Goal: Task Accomplishment & Management: Use online tool/utility

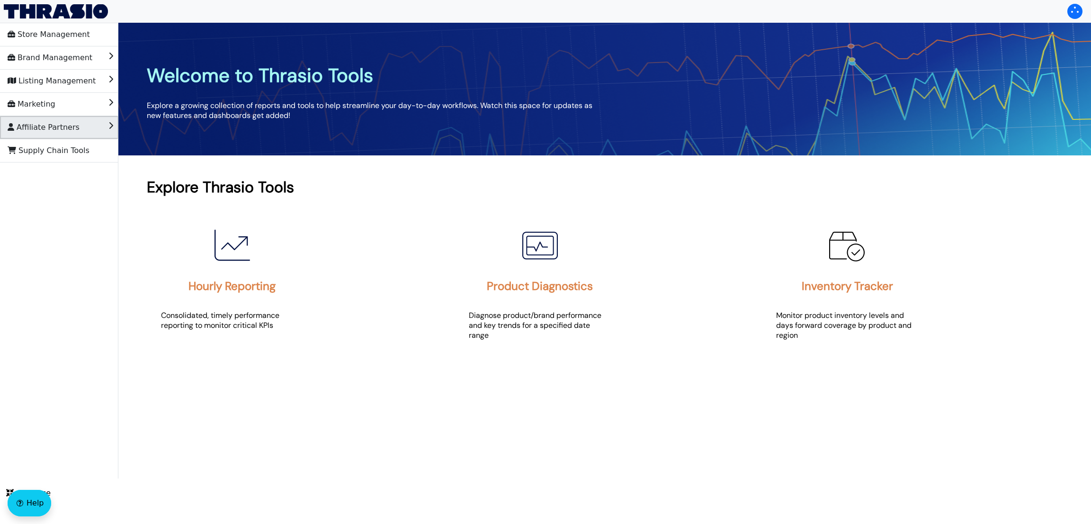
click at [45, 132] on span "Affiliate Partners" at bounding box center [44, 127] width 72 height 15
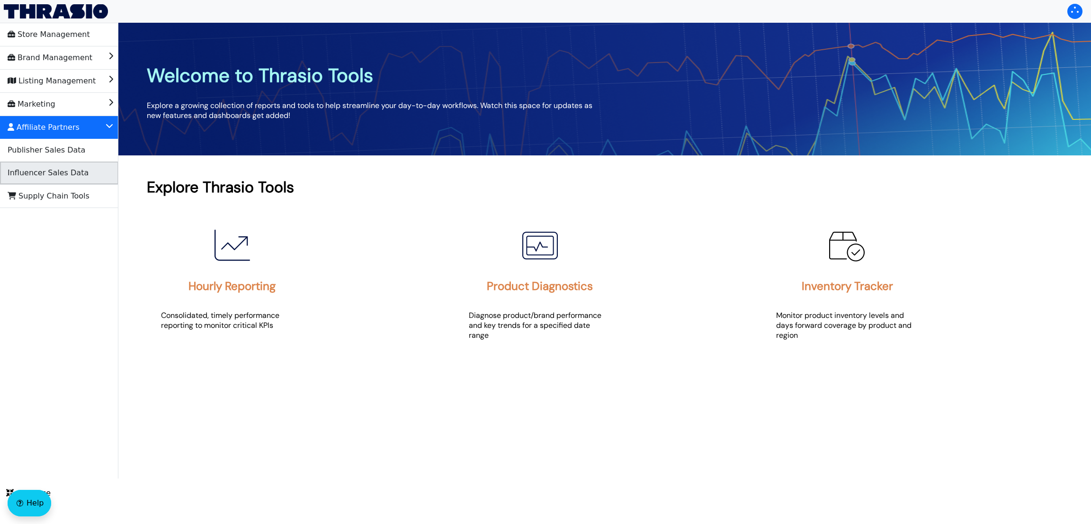
click at [64, 169] on span "Influencer Sales Data" at bounding box center [48, 172] width 81 height 15
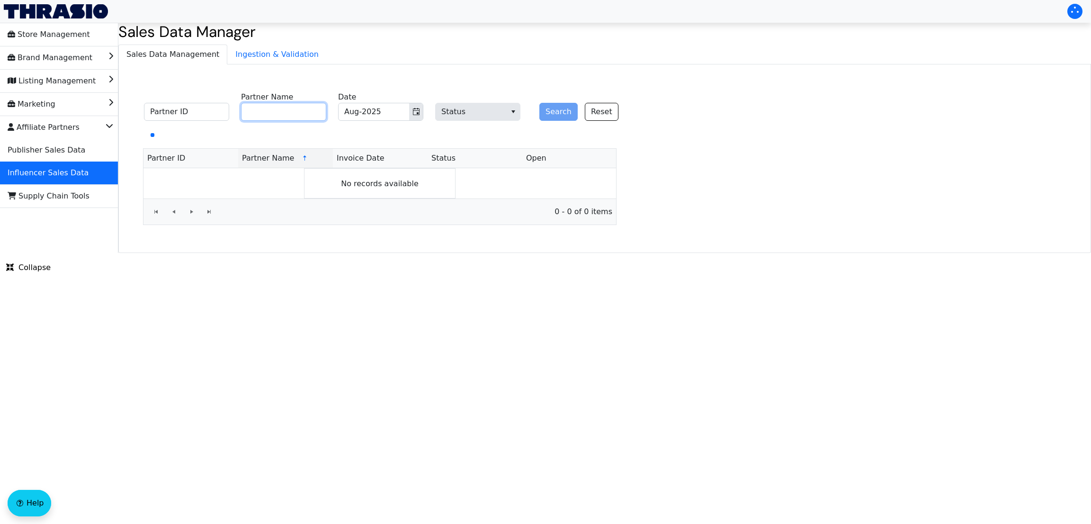
click at [291, 106] on input "Partner Name" at bounding box center [283, 112] width 85 height 18
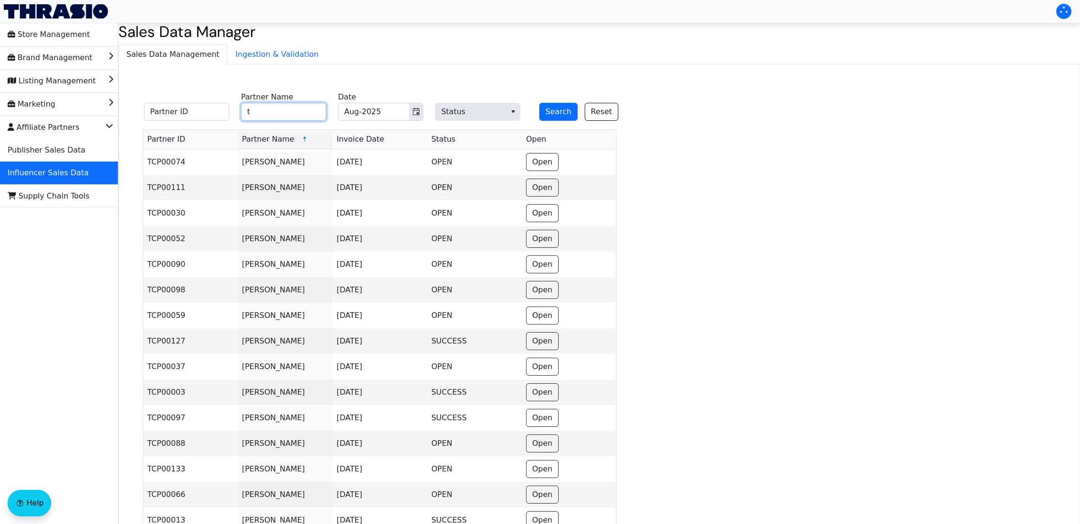
type input "Tried and True Moms"
click at [561, 100] on div "Search Reset" at bounding box center [574, 105] width 85 height 29
click at [563, 115] on button "Search" at bounding box center [558, 112] width 38 height 18
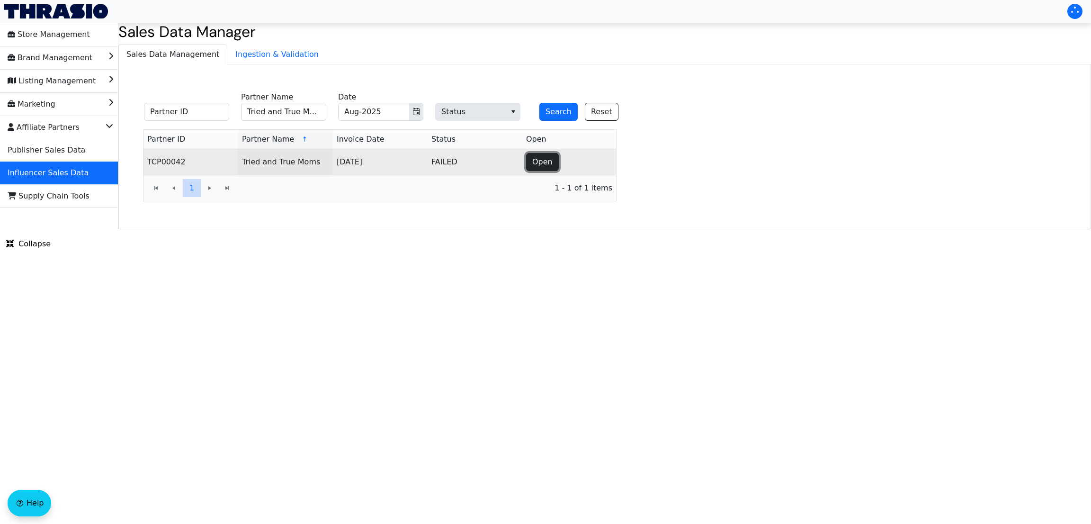
click at [534, 165] on span "Open" at bounding box center [542, 161] width 20 height 11
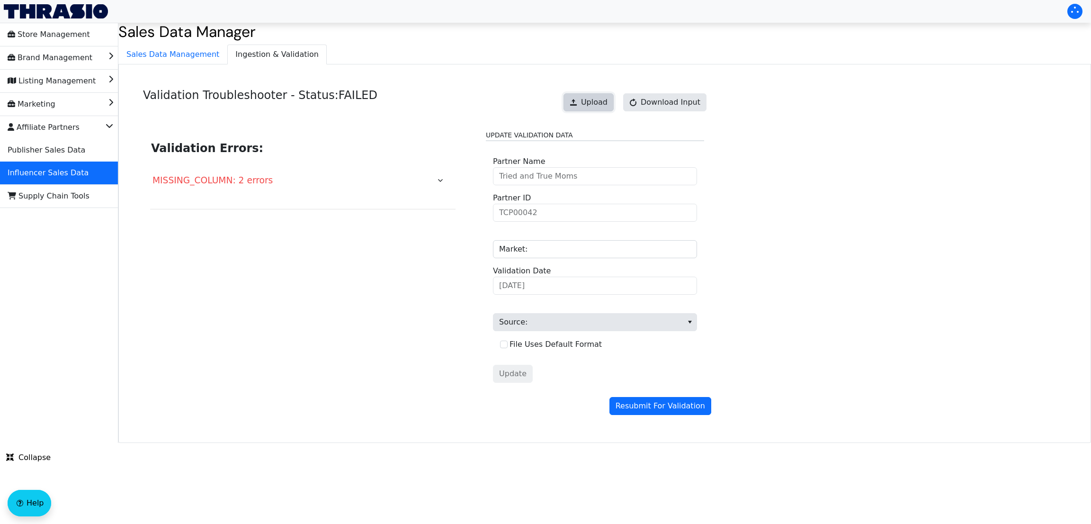
click at [593, 101] on span "Upload" at bounding box center [594, 102] width 27 height 11
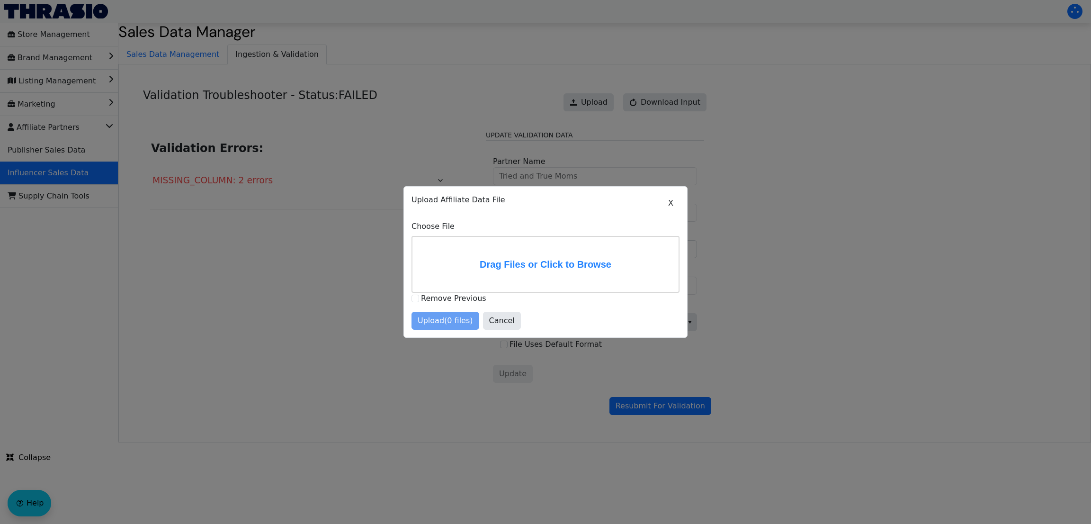
click at [948, 134] on div at bounding box center [545, 262] width 1091 height 524
click at [561, 255] on label "Drag Files or Click to Browse" at bounding box center [545, 264] width 266 height 55
click at [0, 0] on input "Drag Files or Click to Browse" at bounding box center [0, 0] width 0 height 0
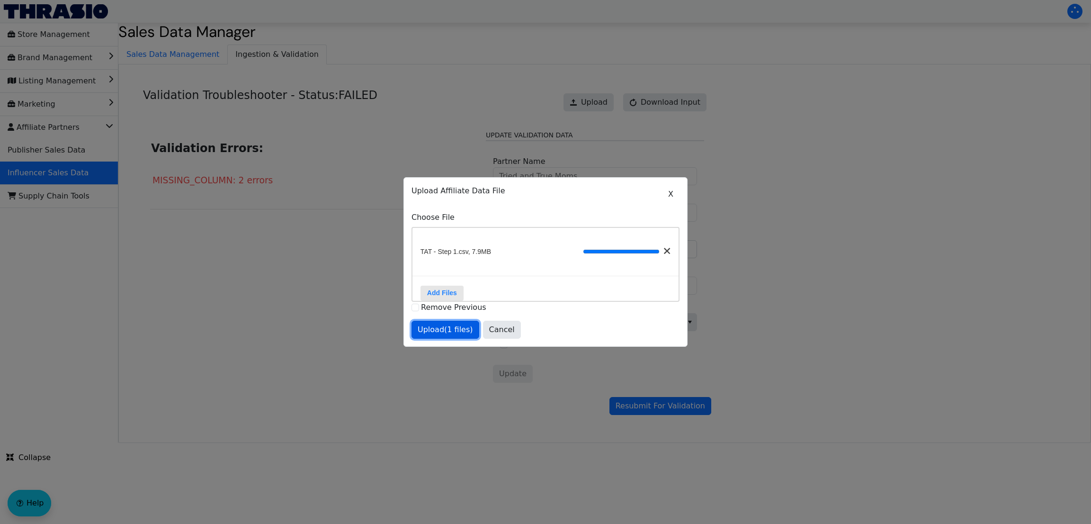
click at [445, 331] on span "Upload (1 files)" at bounding box center [445, 329] width 55 height 11
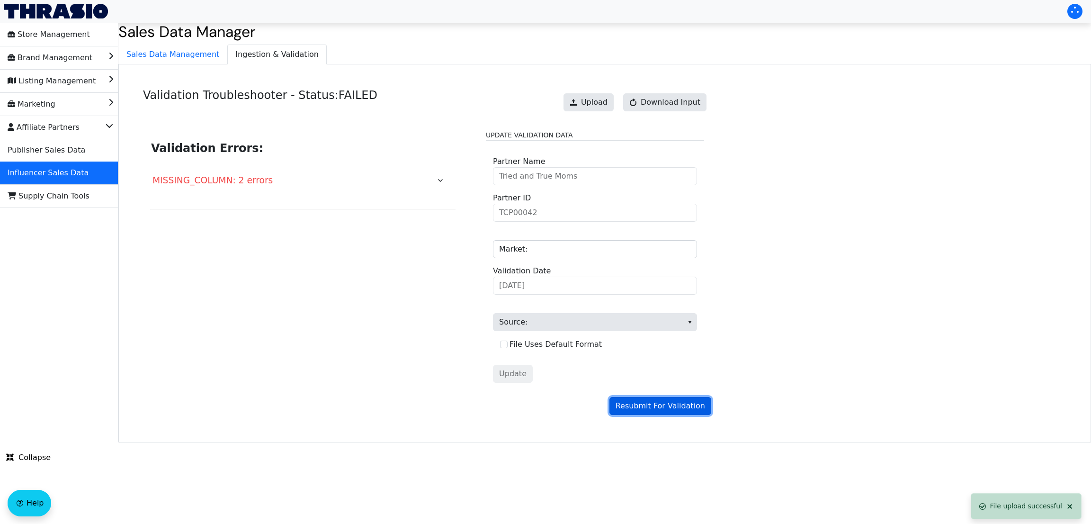
click at [638, 407] on span "Resubmit For Validation" at bounding box center [659, 405] width 89 height 11
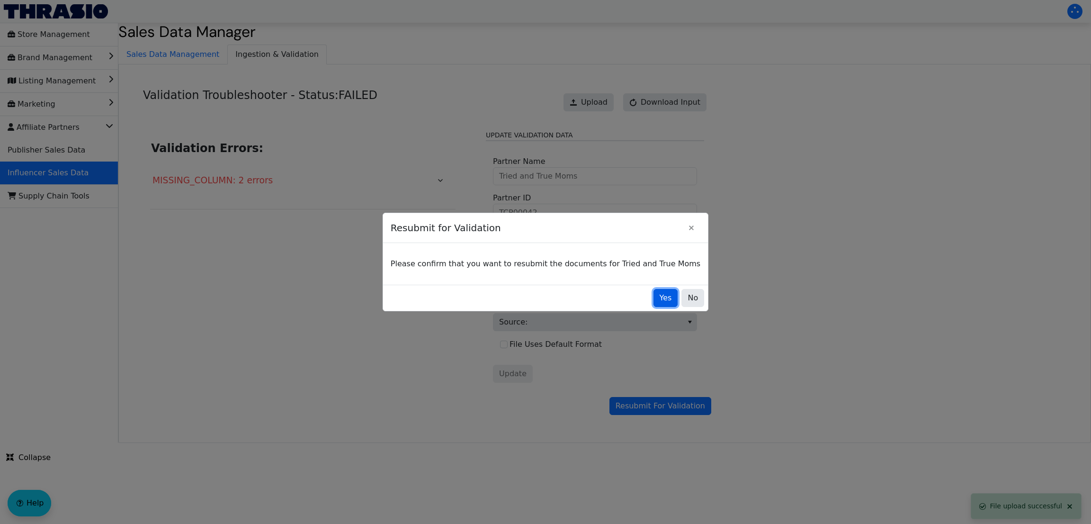
click at [659, 297] on span "Yes" at bounding box center [665, 297] width 12 height 11
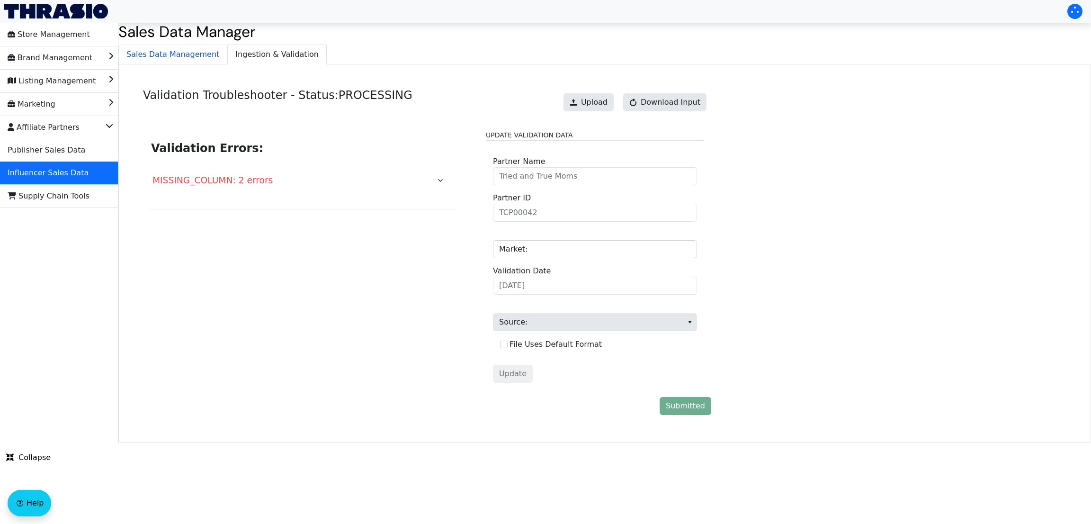
click at [170, 56] on span "Sales Data Management" at bounding box center [173, 54] width 108 height 19
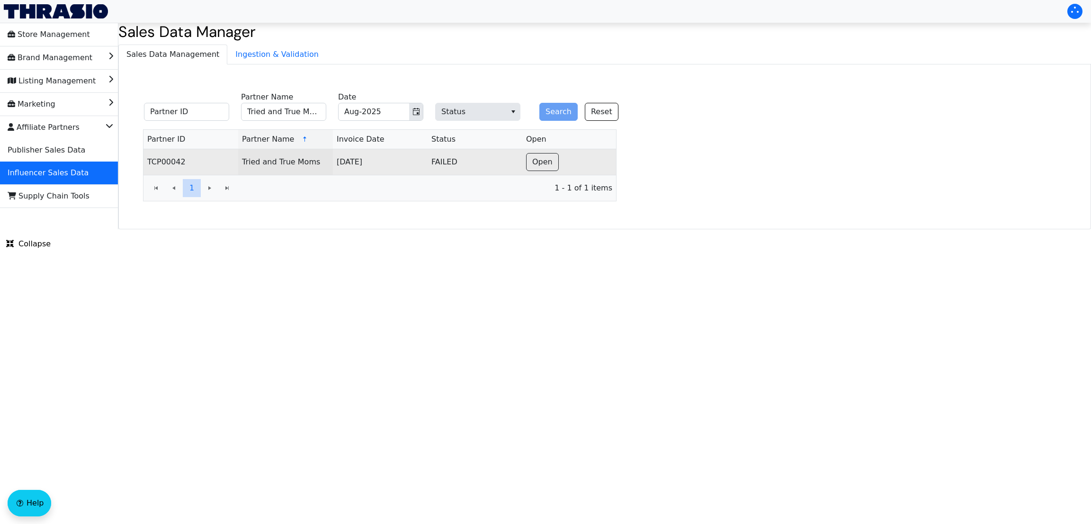
click at [553, 174] on td "Open" at bounding box center [569, 162] width 94 height 26
click at [541, 157] on span "Open" at bounding box center [542, 161] width 20 height 11
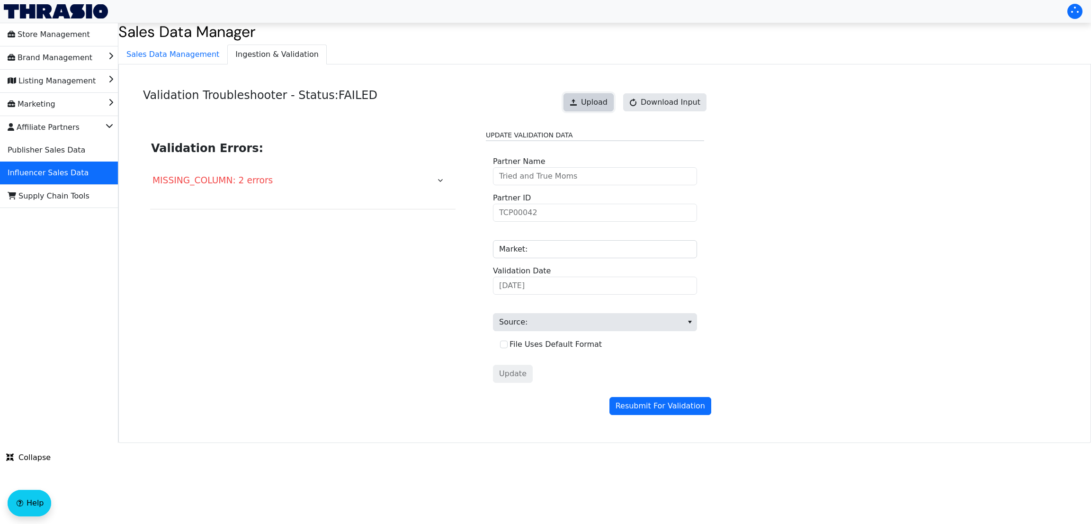
click at [591, 99] on span "Upload" at bounding box center [594, 102] width 27 height 11
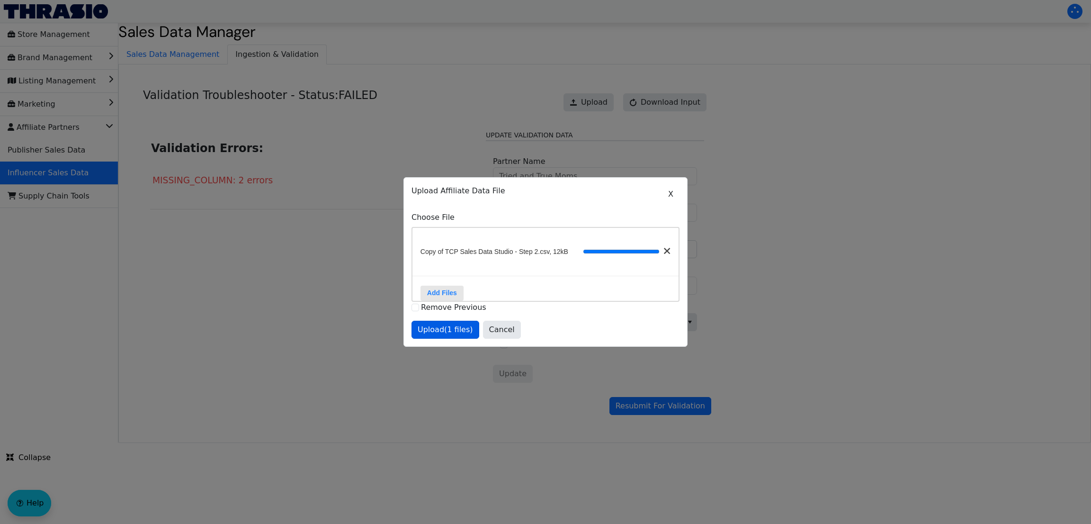
drag, startPoint x: 435, startPoint y: 345, endPoint x: 436, endPoint y: 333, distance: 11.4
click at [436, 333] on div "X Upload Affiliate Data File Choose File Copy of TCP Sales Data Studio - Step 2…" at bounding box center [545, 262] width 283 height 169
click at [436, 333] on span "Upload (1 files)" at bounding box center [445, 329] width 55 height 11
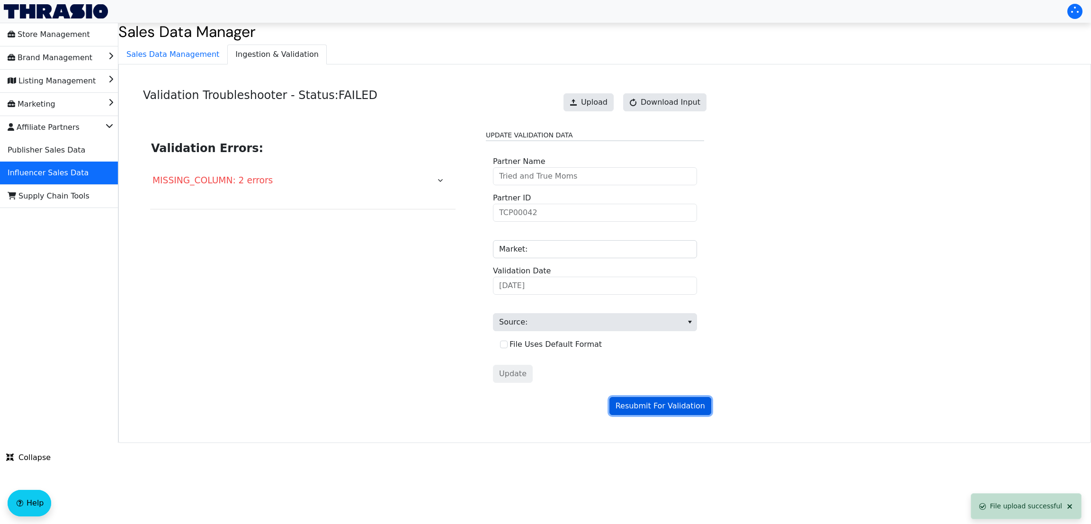
click at [658, 415] on button "Resubmit For Validation" at bounding box center [660, 406] width 102 height 18
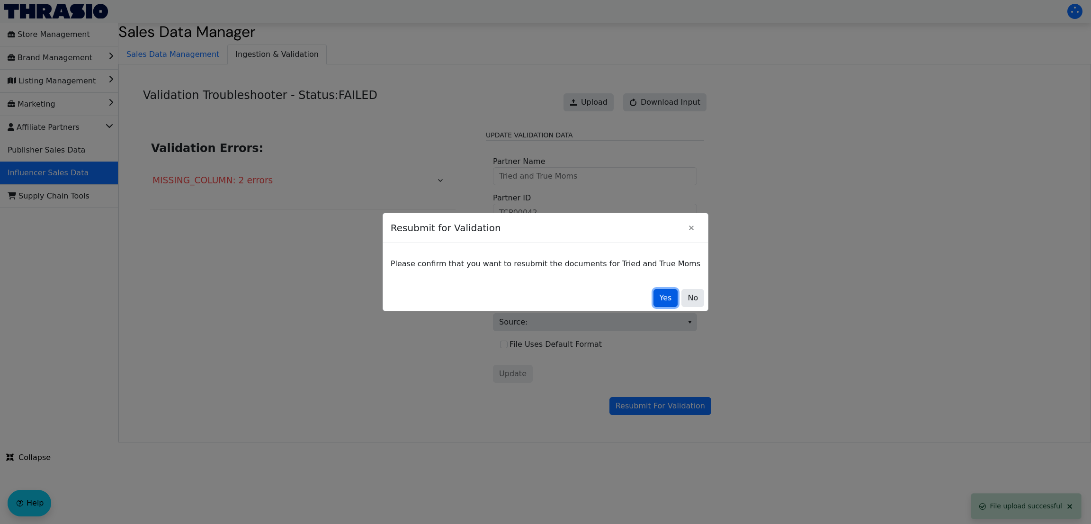
click at [659, 301] on span "Yes" at bounding box center [665, 297] width 12 height 11
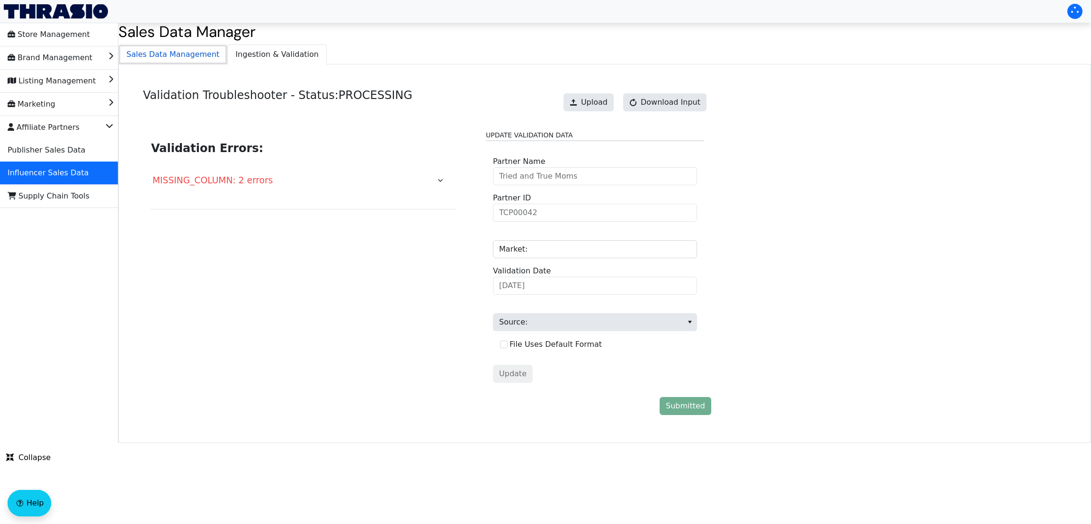
click at [180, 56] on span "Sales Data Management" at bounding box center [173, 54] width 108 height 19
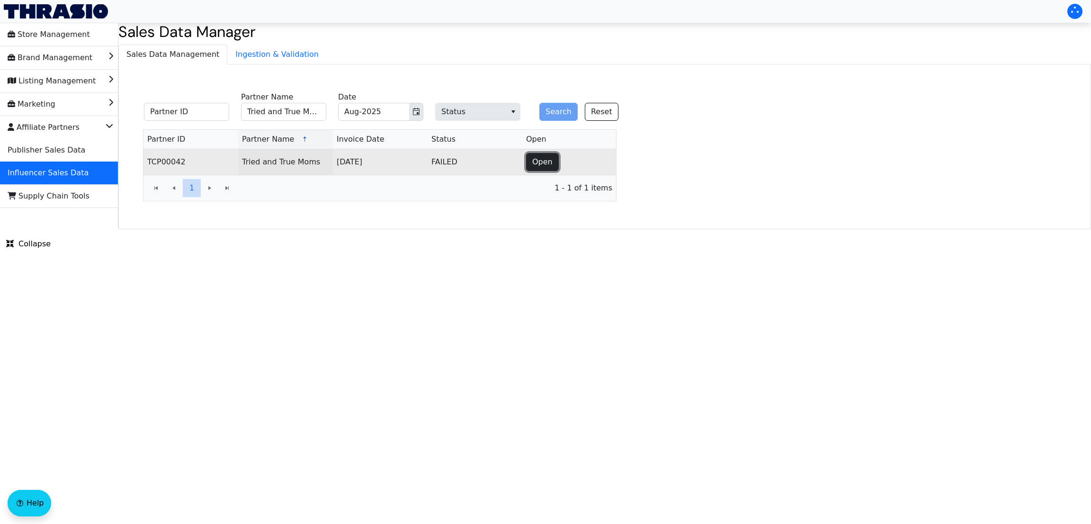
click at [533, 162] on span "Open" at bounding box center [542, 161] width 20 height 11
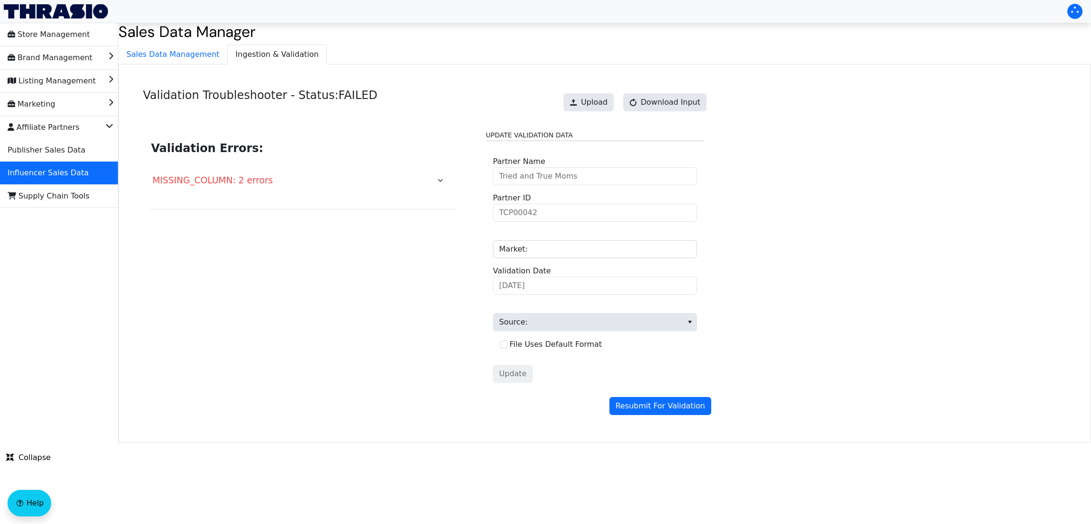
click at [533, 162] on span "Tried and True Moms Partner Name" at bounding box center [595, 170] width 204 height 29
click at [590, 94] on button "Upload" at bounding box center [588, 102] width 50 height 18
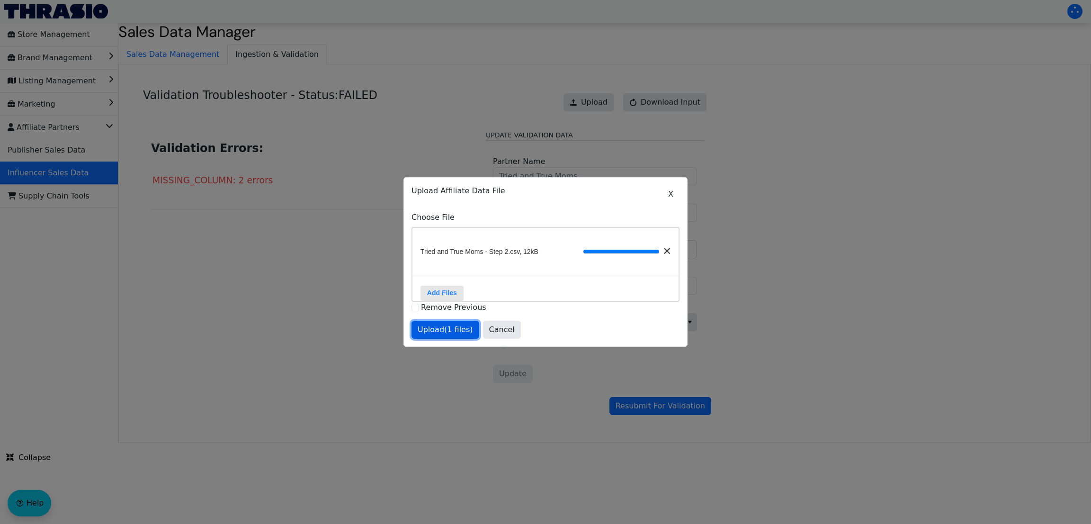
click at [436, 335] on span "Upload (1 files)" at bounding box center [445, 329] width 55 height 11
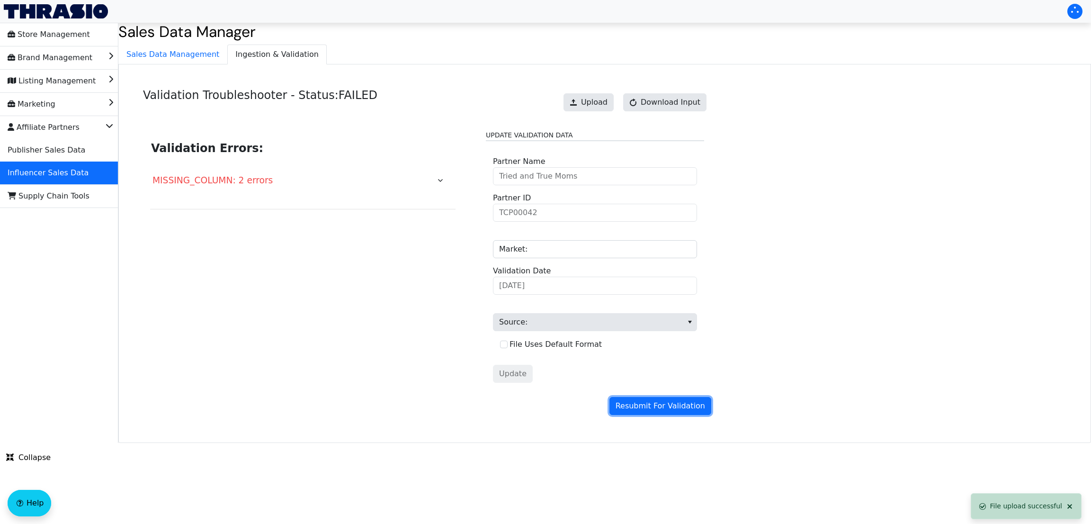
click at [651, 406] on span "Resubmit For Validation" at bounding box center [659, 405] width 89 height 11
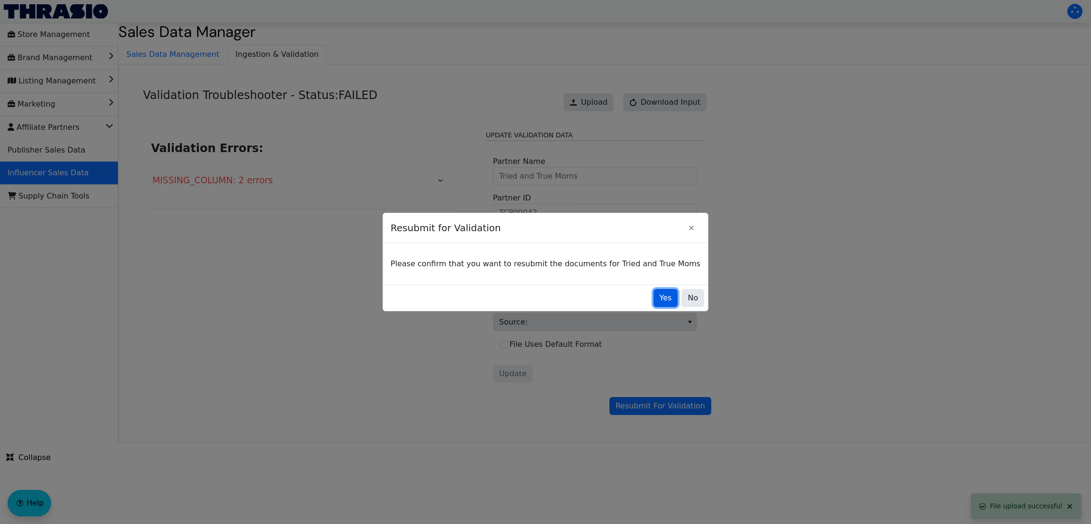
click at [659, 298] on span "Yes" at bounding box center [665, 297] width 12 height 11
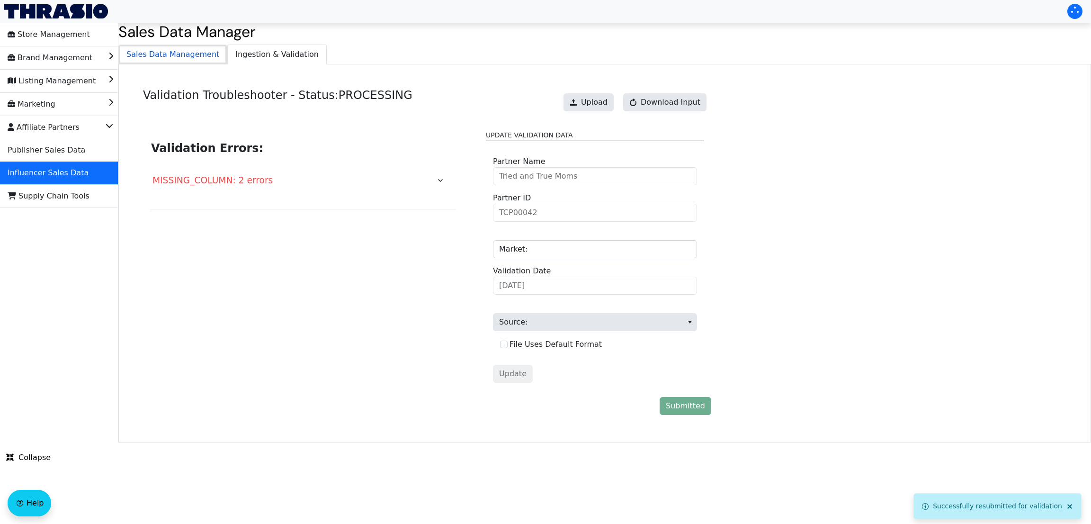
click at [178, 51] on span "Sales Data Management" at bounding box center [173, 54] width 108 height 19
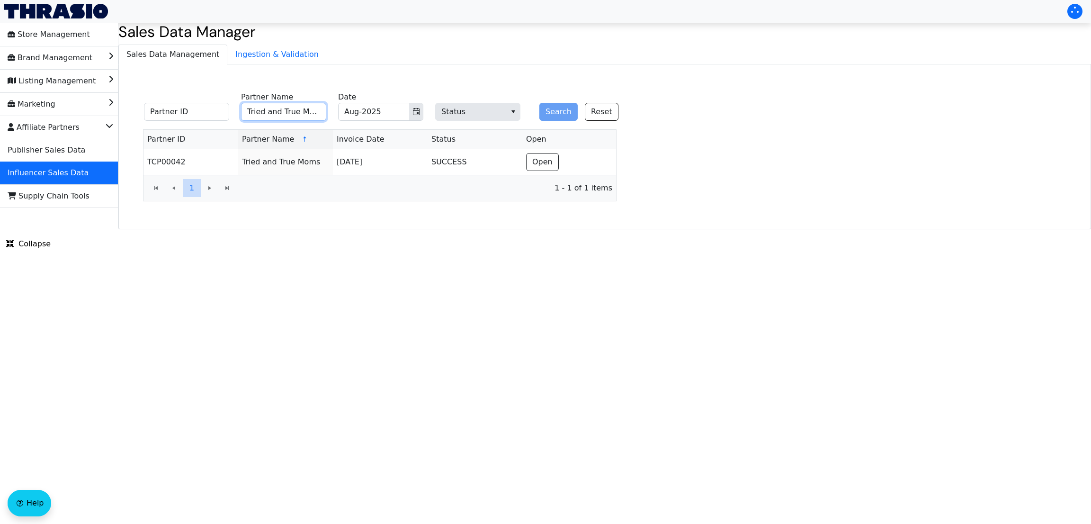
click at [286, 108] on input "Tried and True Moms" at bounding box center [283, 112] width 85 height 18
type input "[PERSON_NAME]"
click at [552, 109] on button "Search" at bounding box center [558, 112] width 38 height 18
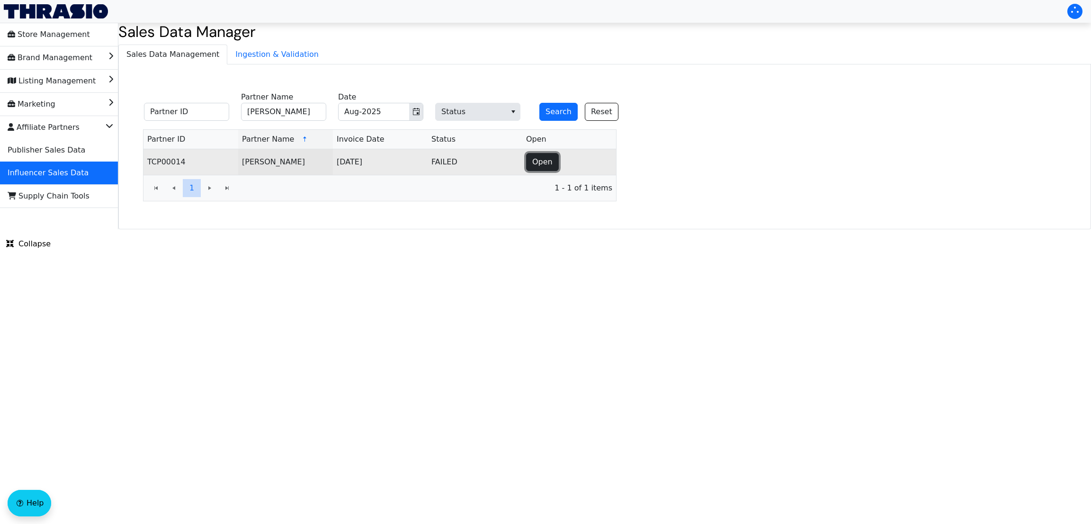
click at [537, 162] on span "Open" at bounding box center [542, 161] width 20 height 11
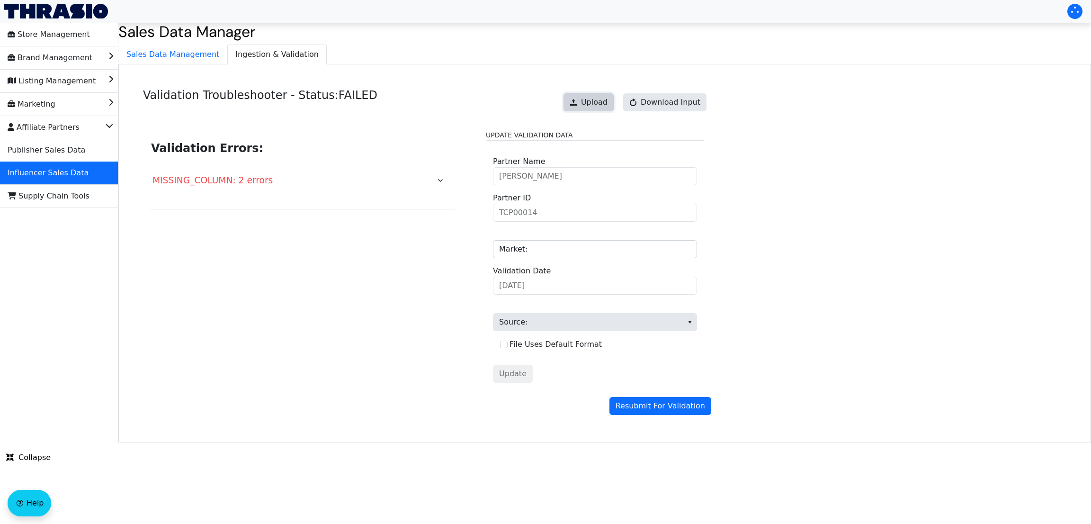
click at [592, 103] on span "Upload" at bounding box center [594, 102] width 27 height 11
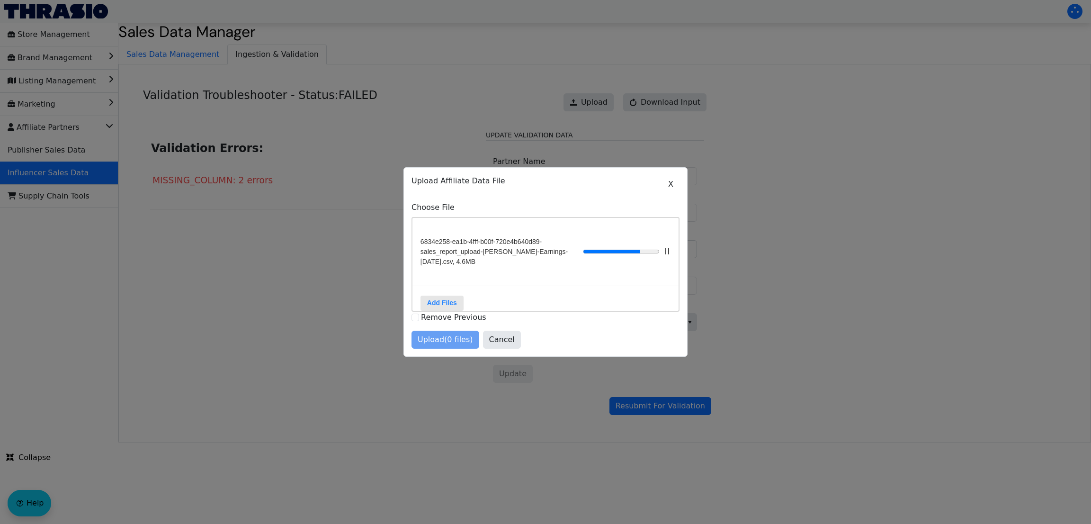
click at [425, 347] on div "Upload (0 files) Cancel" at bounding box center [545, 339] width 268 height 18
click at [425, 345] on span "Upload (1 files)" at bounding box center [445, 339] width 55 height 11
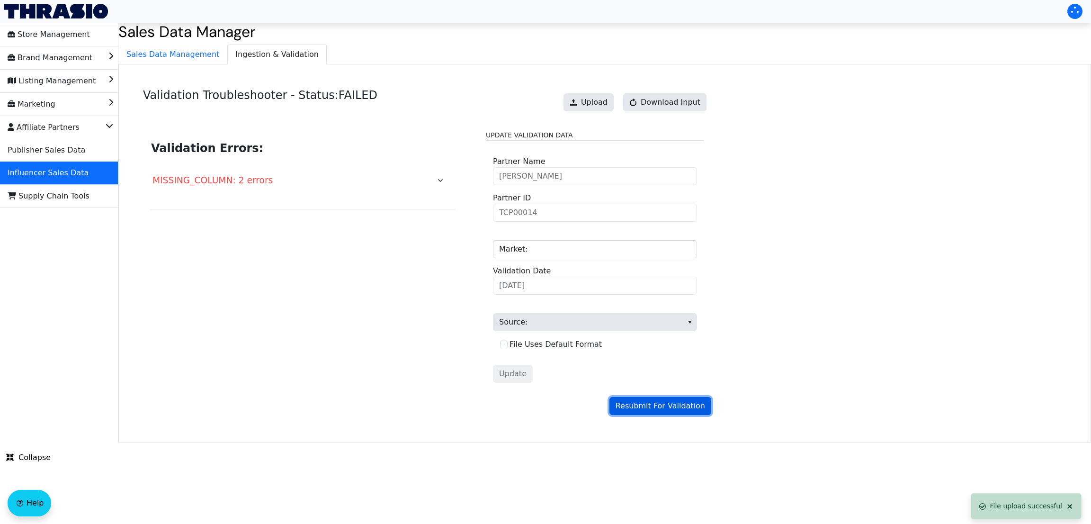
click at [640, 399] on button "Resubmit For Validation" at bounding box center [660, 406] width 102 height 18
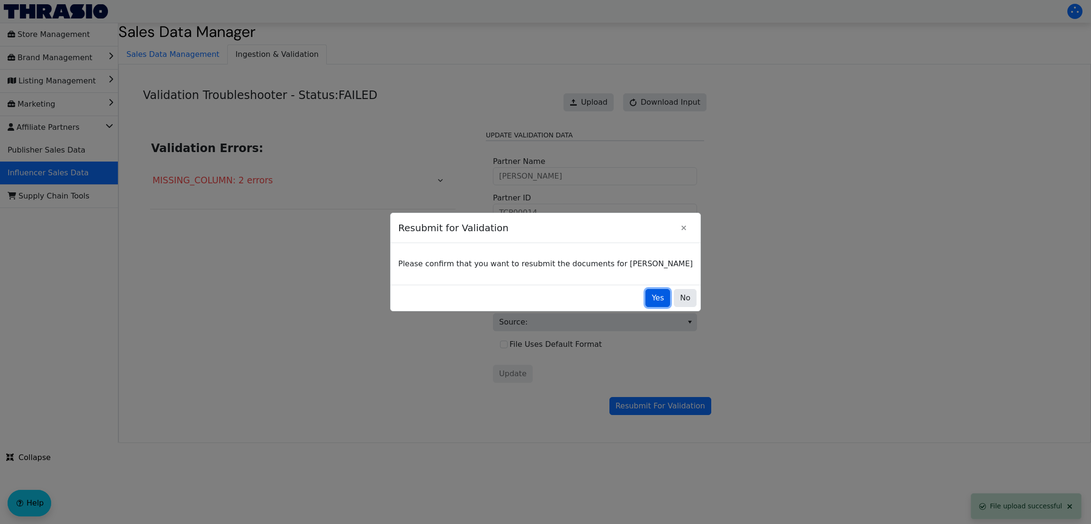
click at [645, 306] on button "Yes" at bounding box center [657, 298] width 25 height 18
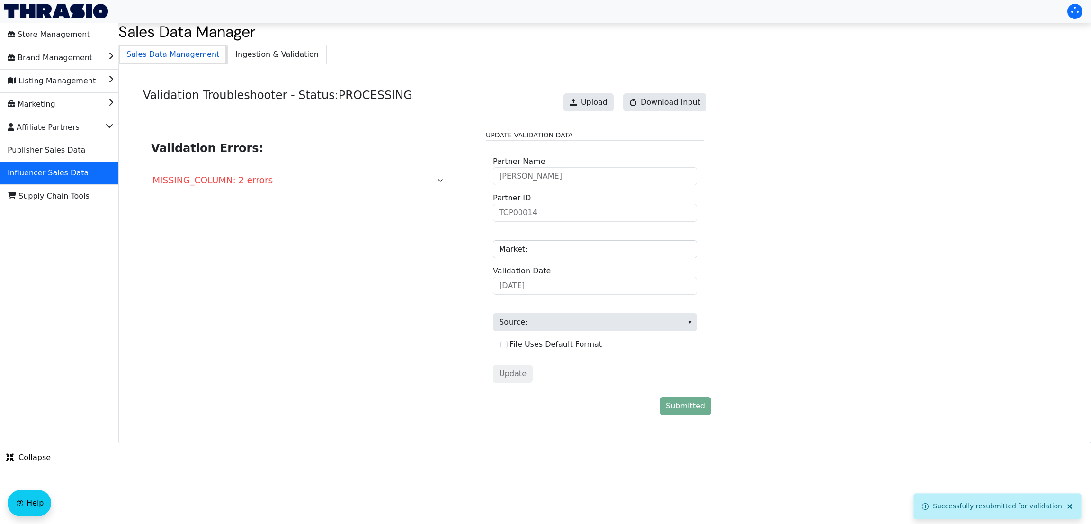
click at [163, 53] on span "Sales Data Management" at bounding box center [173, 54] width 108 height 19
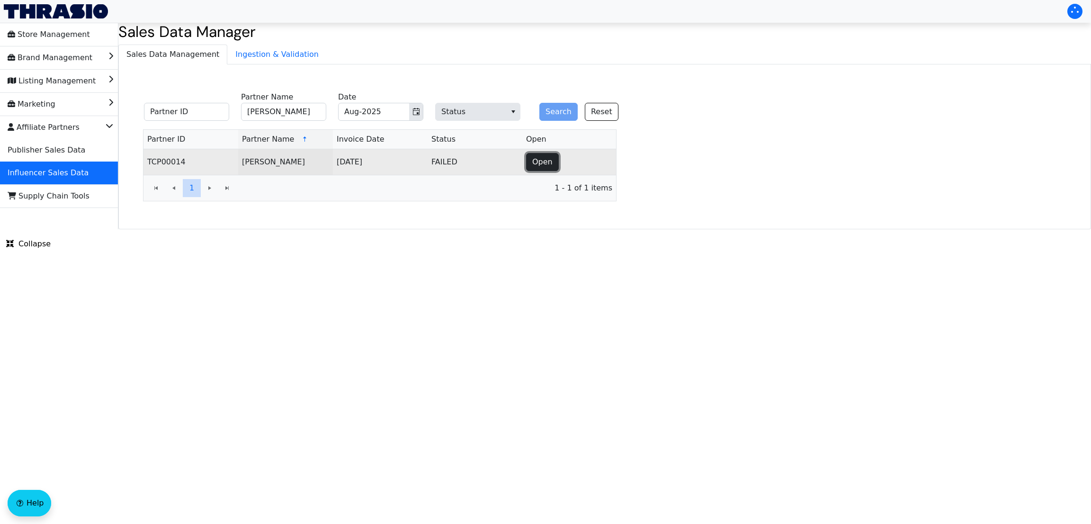
click at [548, 166] on span "Open" at bounding box center [542, 161] width 20 height 11
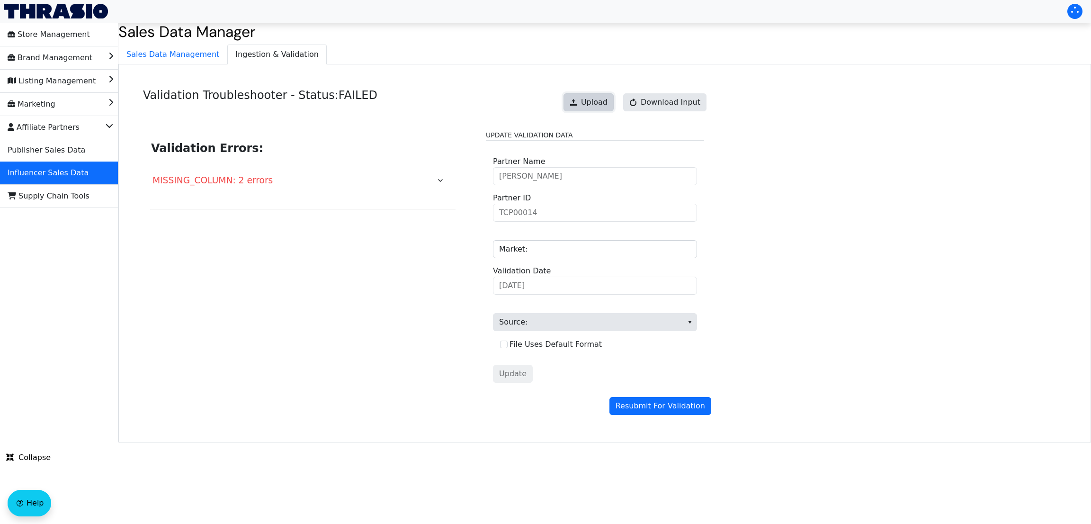
click at [591, 99] on span "Upload" at bounding box center [594, 102] width 27 height 11
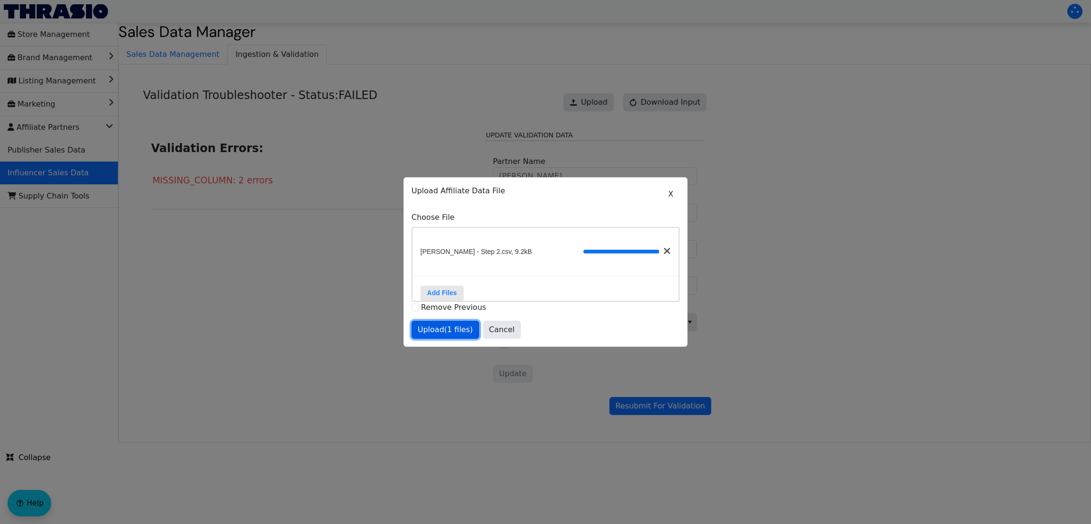
click at [427, 335] on span "Upload (1 files)" at bounding box center [445, 329] width 55 height 11
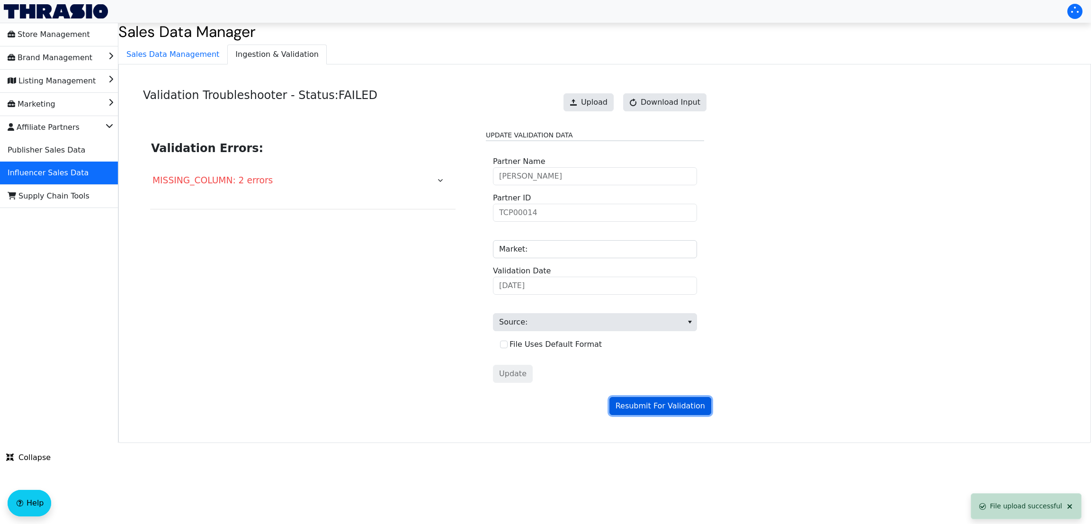
click at [672, 415] on button "Resubmit For Validation" at bounding box center [660, 406] width 102 height 18
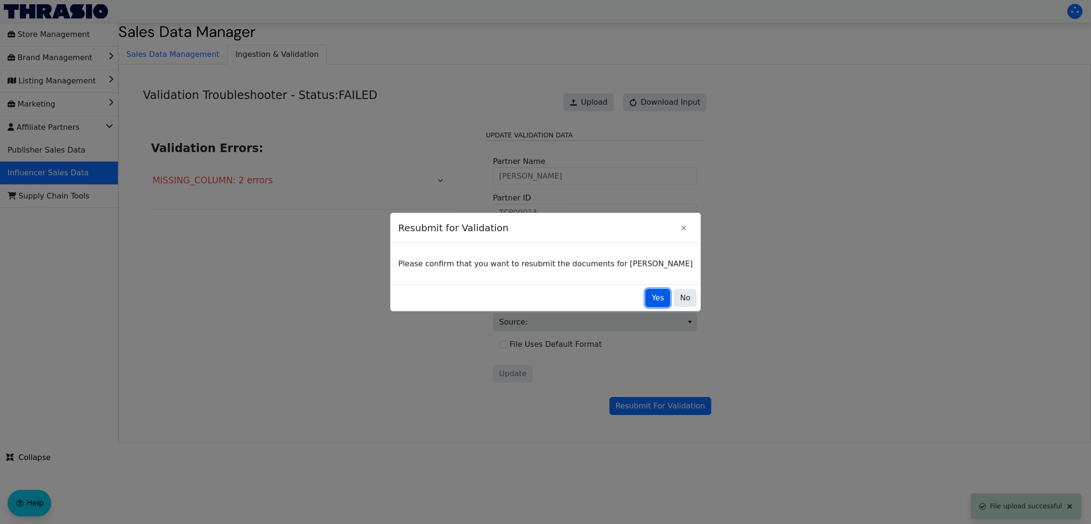
click at [651, 299] on span "Yes" at bounding box center [657, 297] width 12 height 11
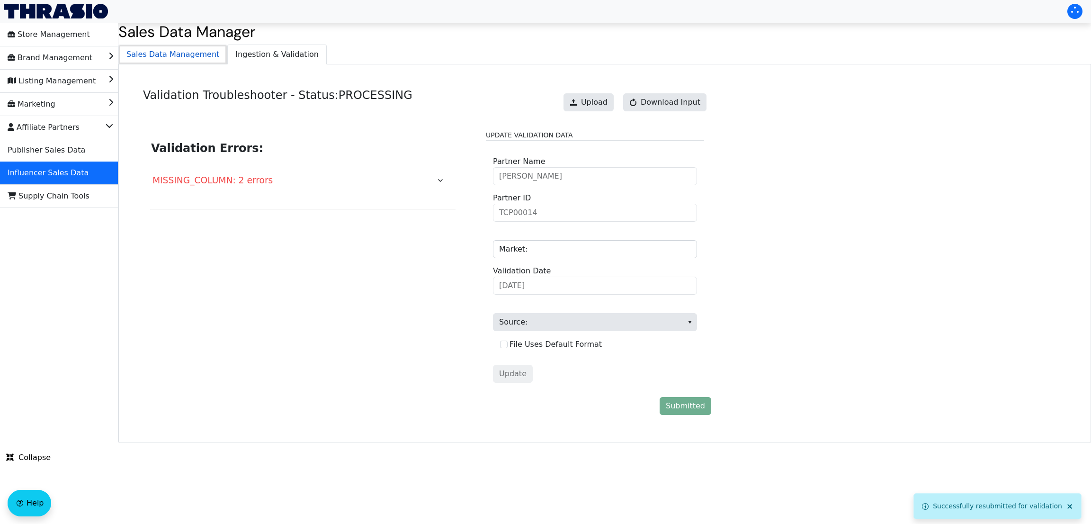
click at [160, 57] on span "Sales Data Management" at bounding box center [173, 54] width 108 height 19
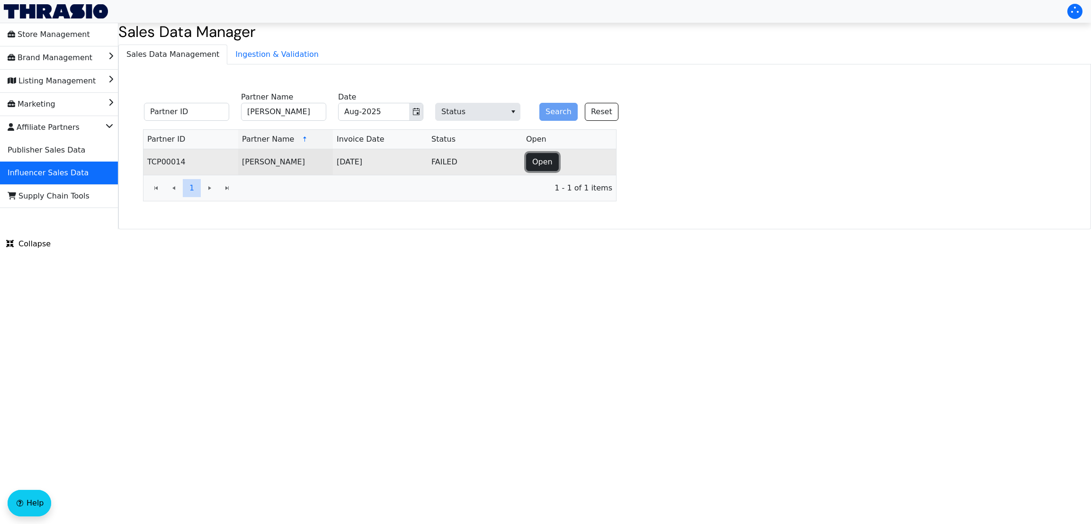
click at [535, 163] on span "Open" at bounding box center [542, 161] width 20 height 11
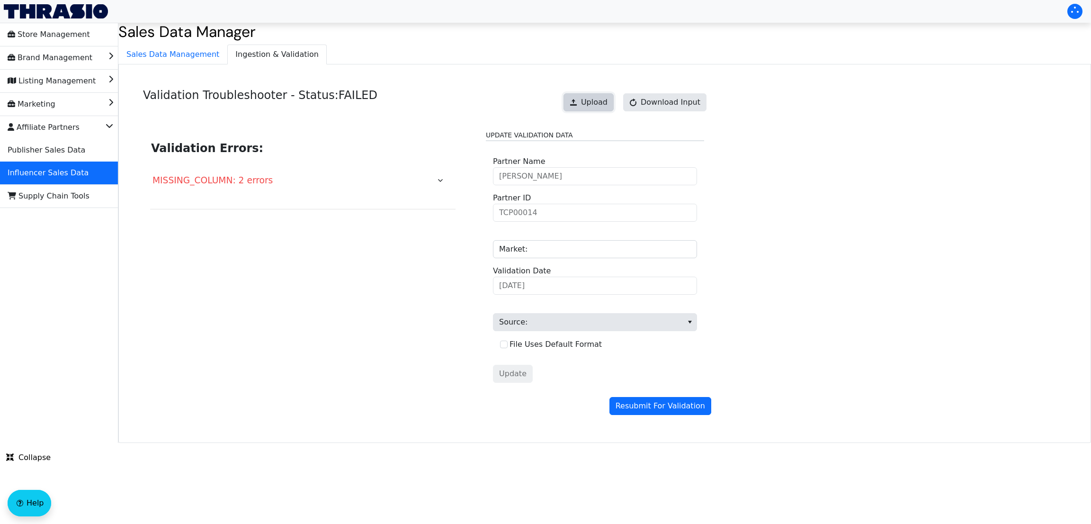
click at [598, 108] on span "Upload" at bounding box center [594, 102] width 27 height 11
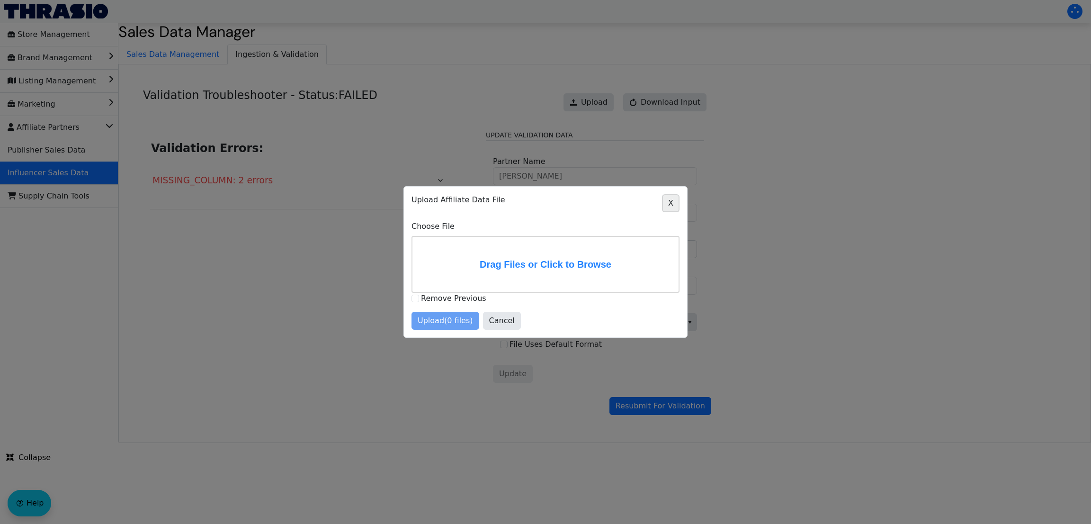
click at [672, 202] on span "X" at bounding box center [670, 202] width 5 height 11
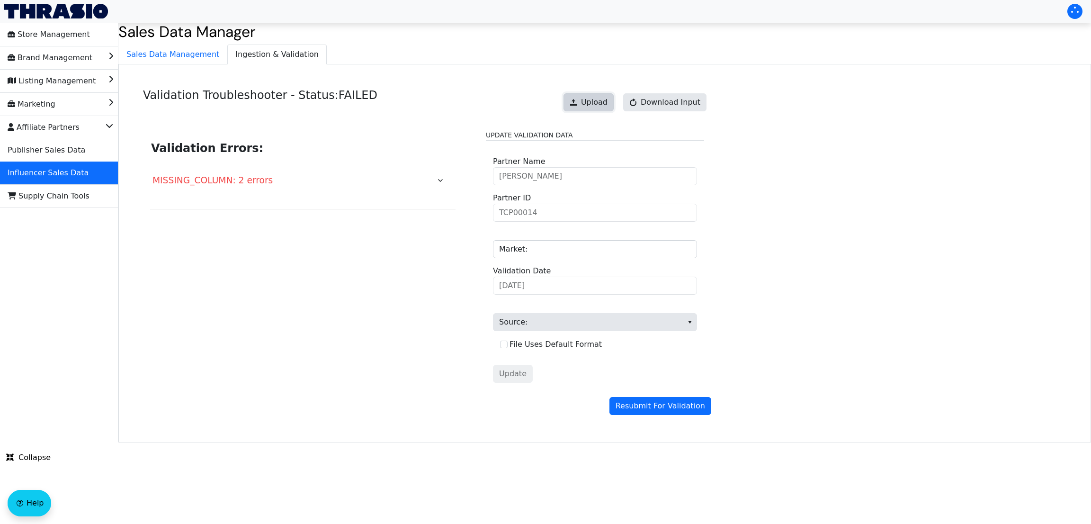
click at [600, 98] on span "Upload" at bounding box center [594, 102] width 27 height 11
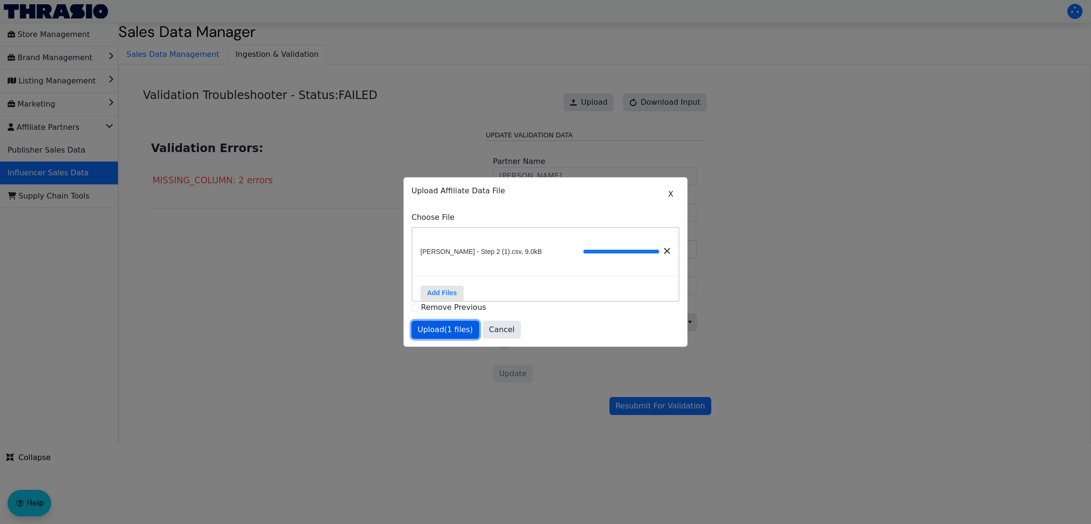
click at [453, 335] on span "Upload (1 files)" at bounding box center [445, 329] width 55 height 11
click at [668, 404] on div at bounding box center [545, 262] width 1091 height 524
click at [442, 335] on span "Upload (1 files)" at bounding box center [445, 329] width 55 height 11
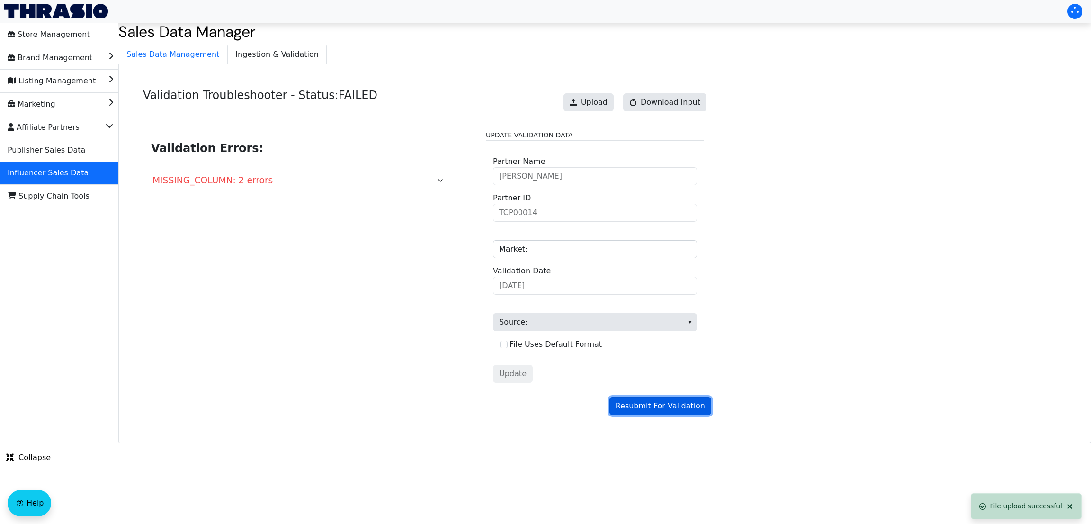
click at [690, 411] on span "Resubmit For Validation" at bounding box center [659, 405] width 89 height 11
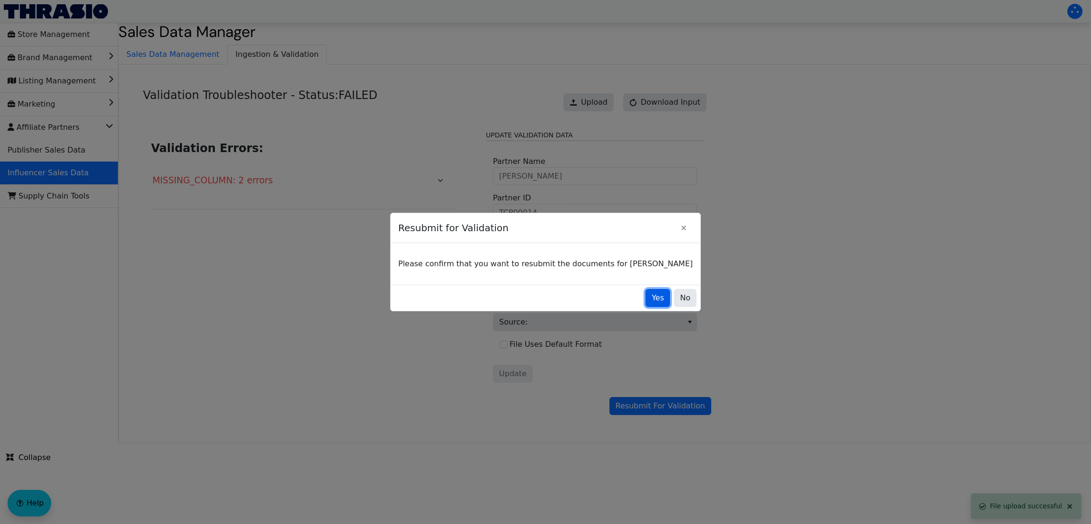
click at [651, 301] on span "Yes" at bounding box center [657, 297] width 12 height 11
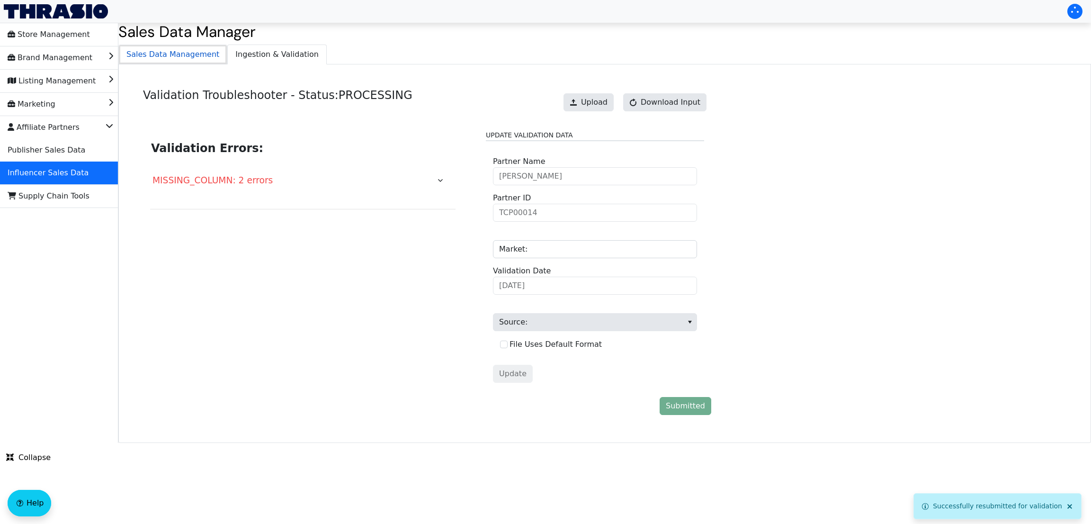
click at [189, 55] on span "Sales Data Management" at bounding box center [173, 54] width 108 height 19
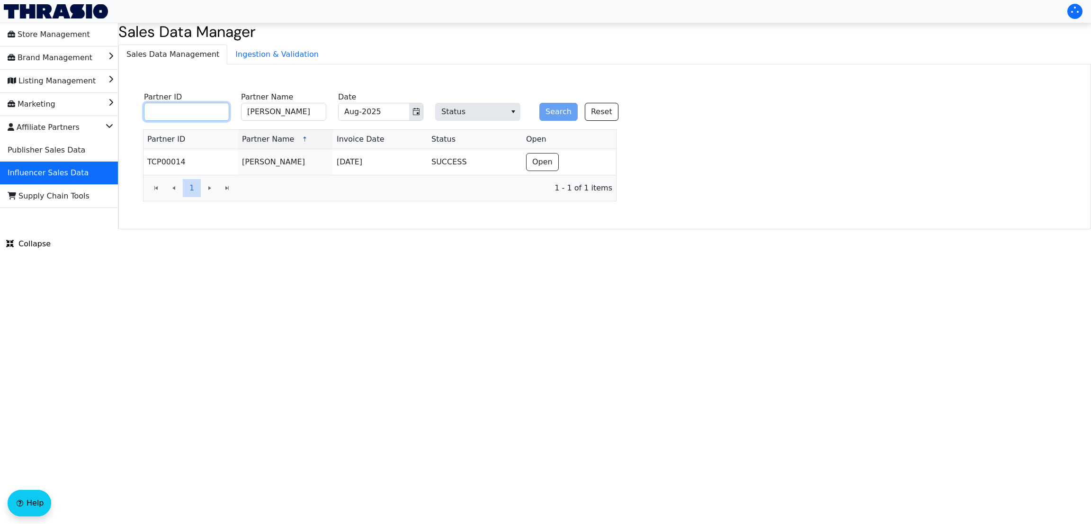
click at [207, 113] on input "Partner ID" at bounding box center [186, 112] width 85 height 18
paste input "[PERSON_NAME]"
type input "[PERSON_NAME]"
click at [308, 111] on input "[PERSON_NAME]" at bounding box center [283, 112] width 85 height 18
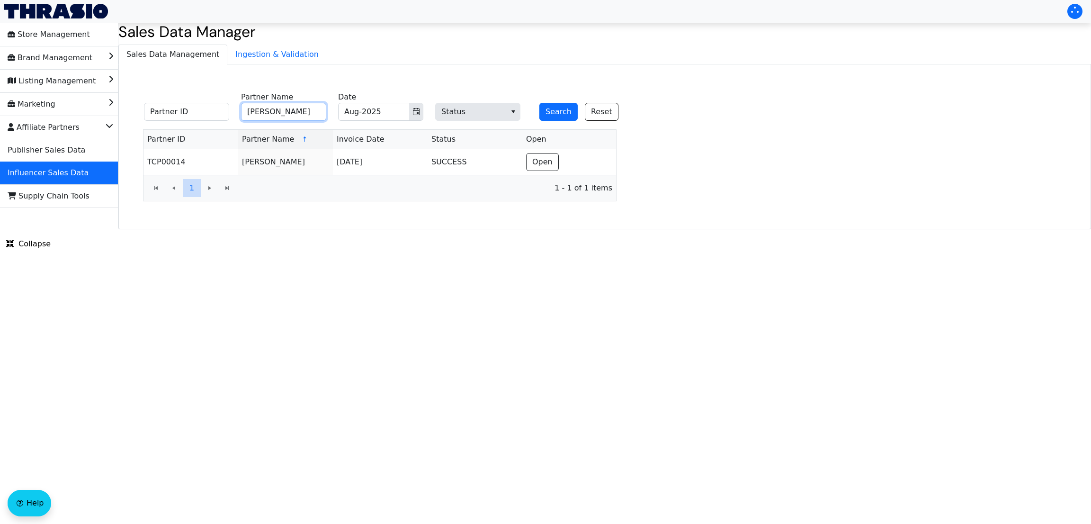
click at [308, 111] on input "[PERSON_NAME]" at bounding box center [283, 112] width 85 height 18
paste input "[PERSON_NAME]"
type input "[PERSON_NAME]"
click at [539, 103] on button "Search" at bounding box center [558, 112] width 38 height 18
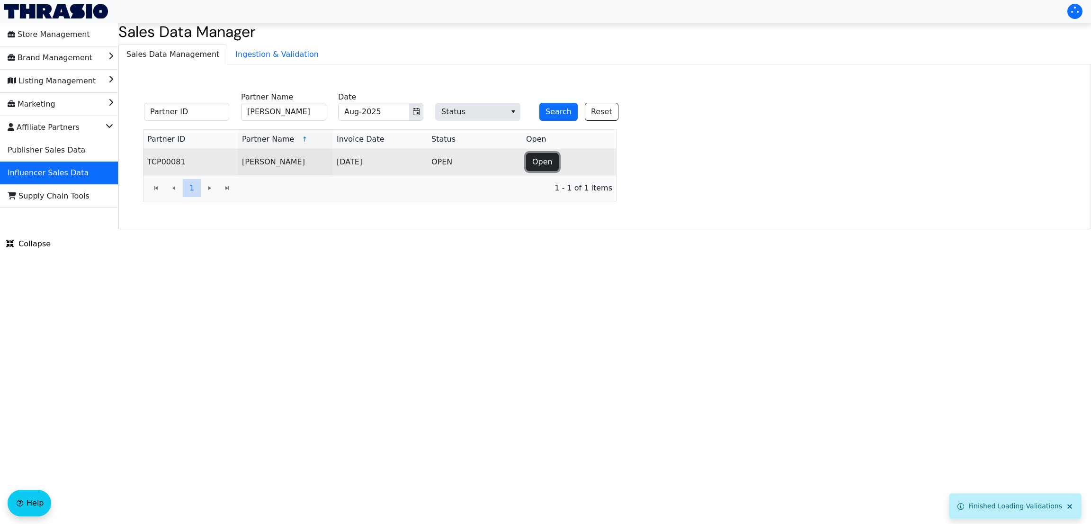
click at [533, 159] on span "Open" at bounding box center [542, 161] width 20 height 11
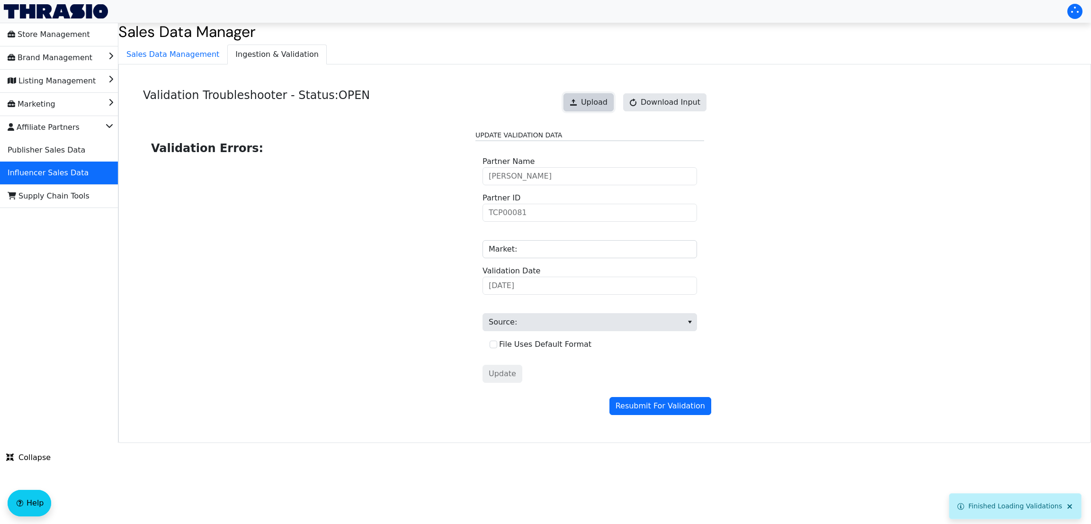
click at [581, 107] on button "Upload" at bounding box center [588, 102] width 50 height 18
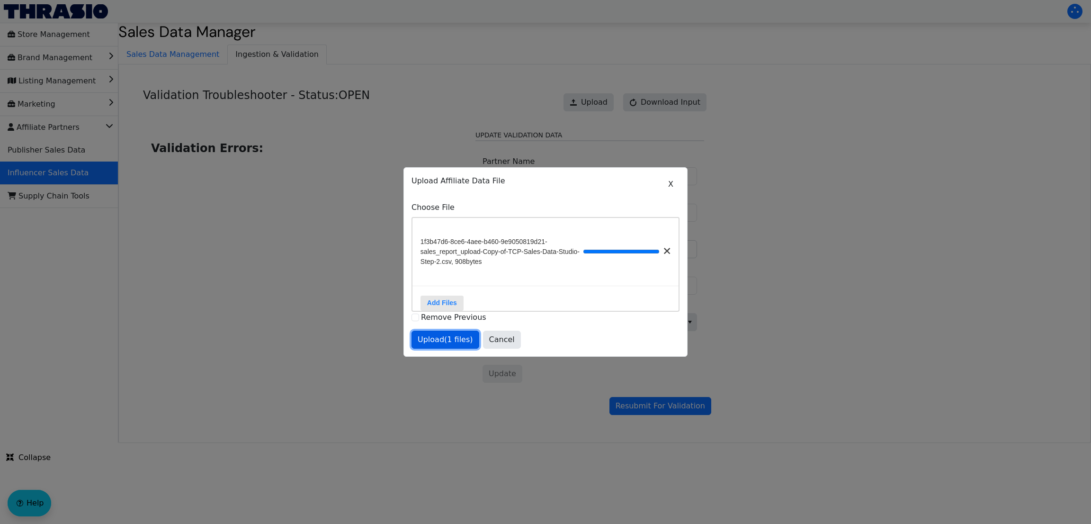
click at [439, 341] on span "Upload (1 files)" at bounding box center [445, 339] width 55 height 11
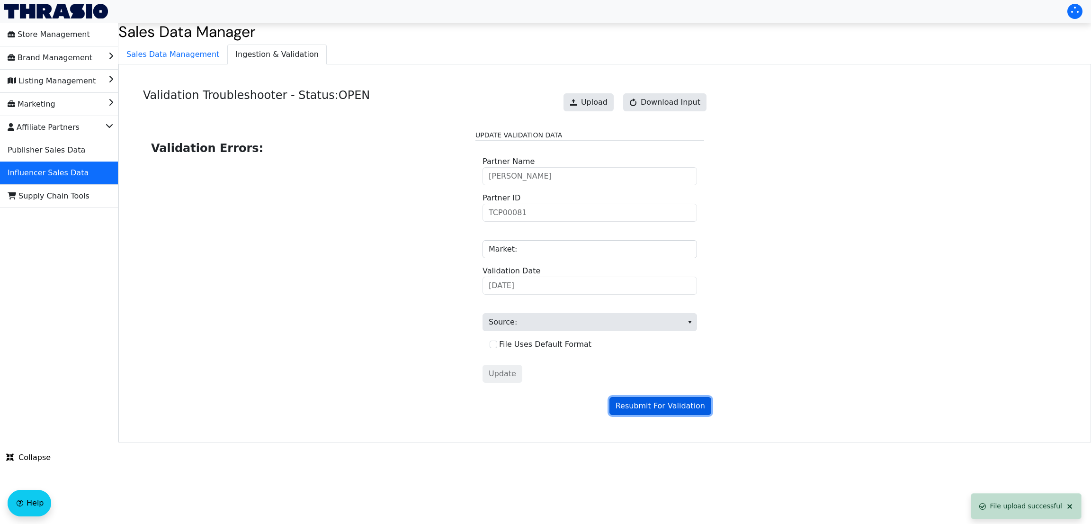
click at [641, 410] on span "Resubmit For Validation" at bounding box center [659, 405] width 89 height 11
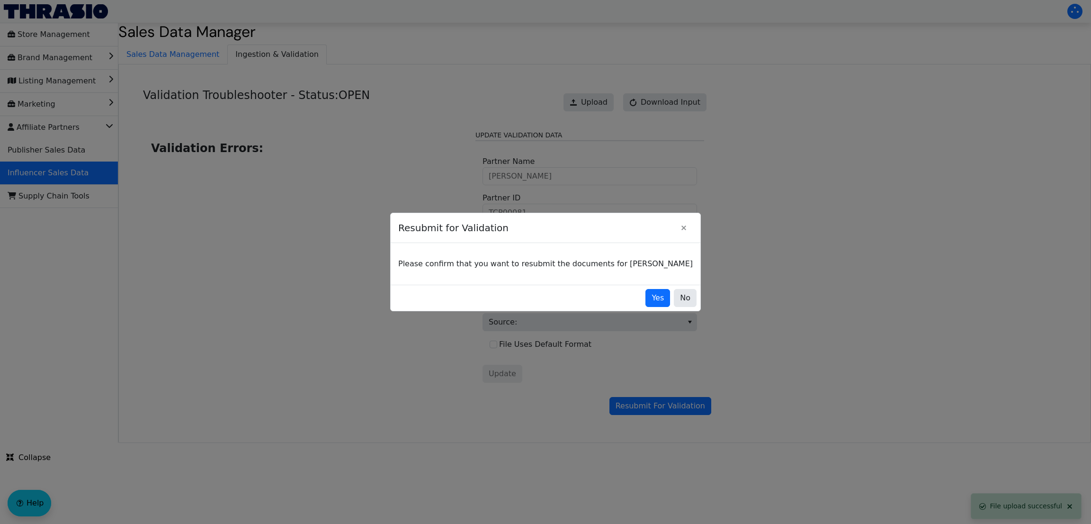
click at [640, 307] on div "Yes No" at bounding box center [546, 298] width 310 height 26
click at [651, 300] on span "Yes" at bounding box center [657, 297] width 12 height 11
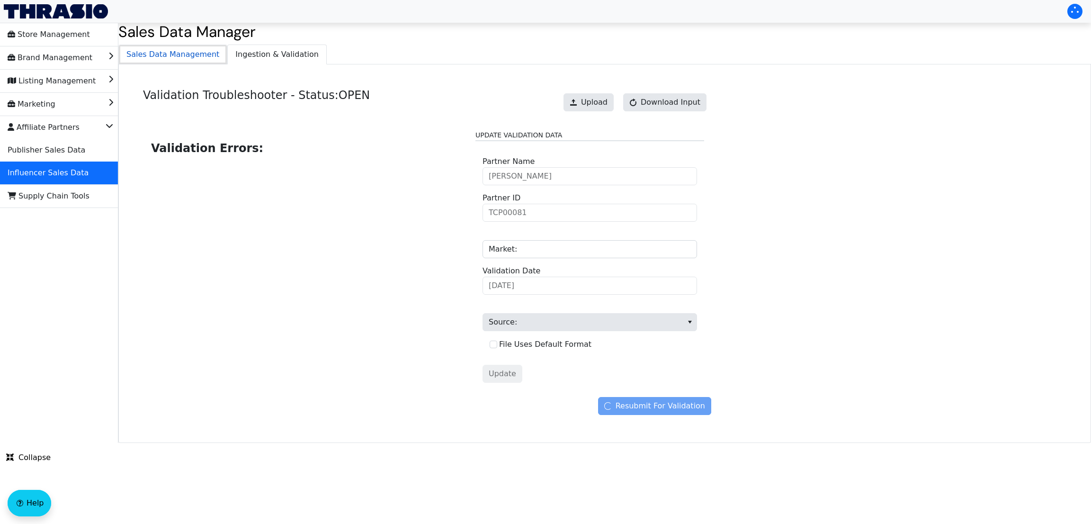
click at [188, 61] on span "Sales Data Management" at bounding box center [173, 54] width 108 height 19
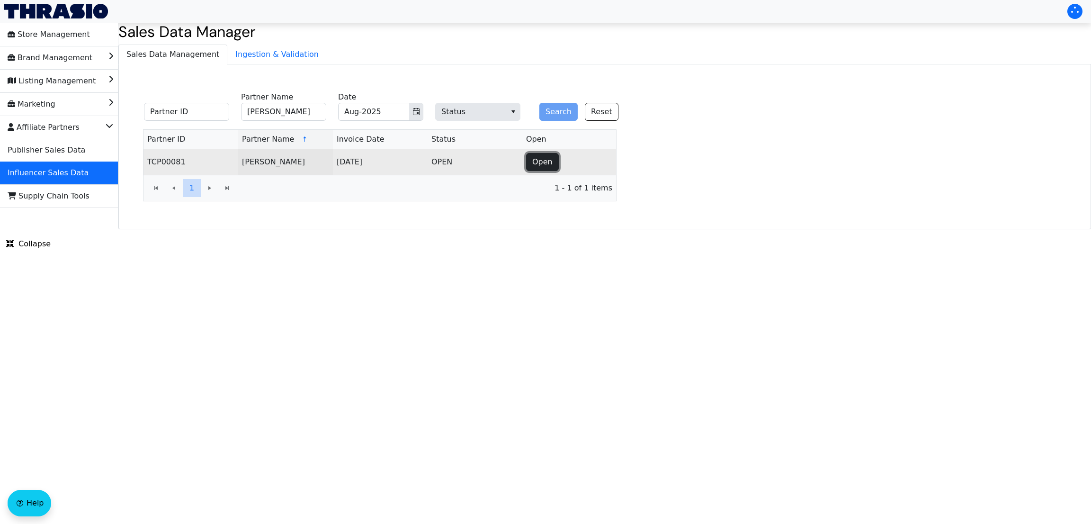
click at [549, 164] on span "Open" at bounding box center [542, 161] width 20 height 11
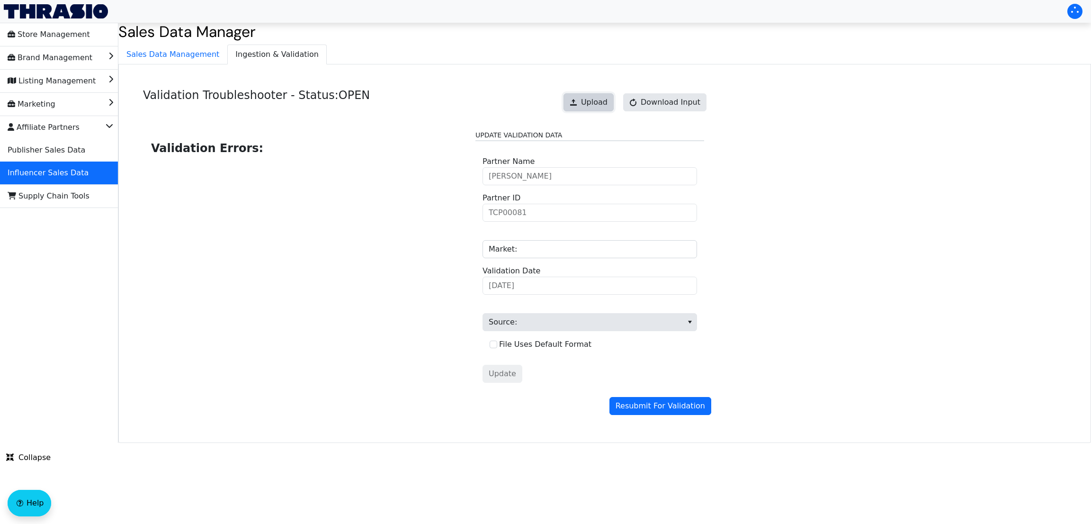
click at [593, 103] on span "Upload" at bounding box center [594, 102] width 27 height 11
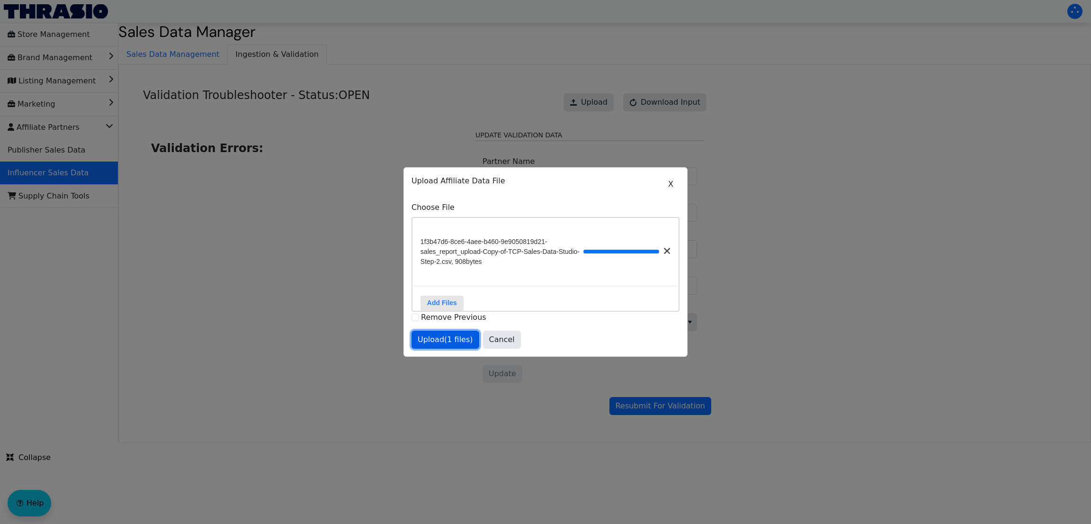
click at [449, 338] on button "Upload (1 files)" at bounding box center [445, 339] width 68 height 18
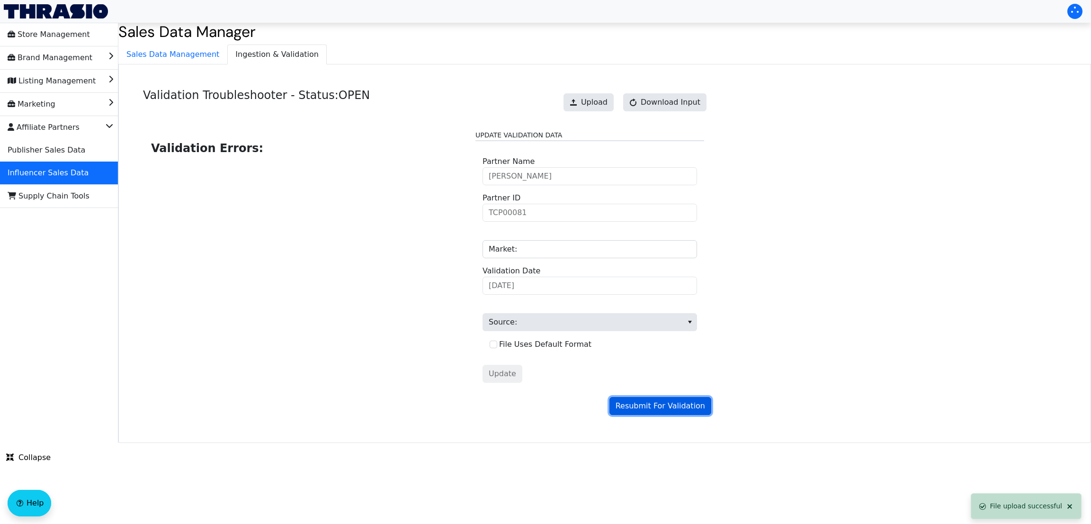
click at [644, 410] on span "Resubmit For Validation" at bounding box center [659, 405] width 89 height 11
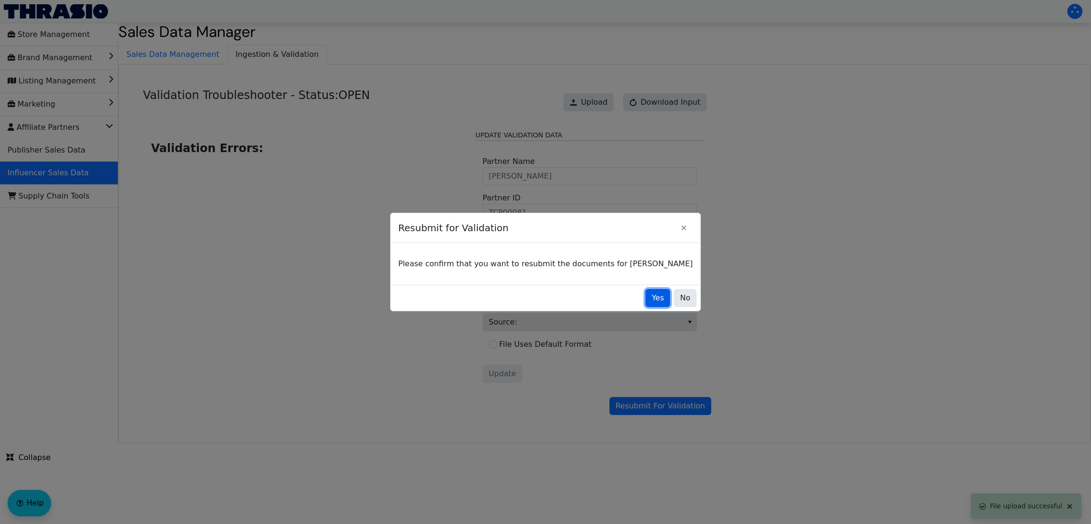
click at [651, 303] on span "Yes" at bounding box center [657, 297] width 12 height 11
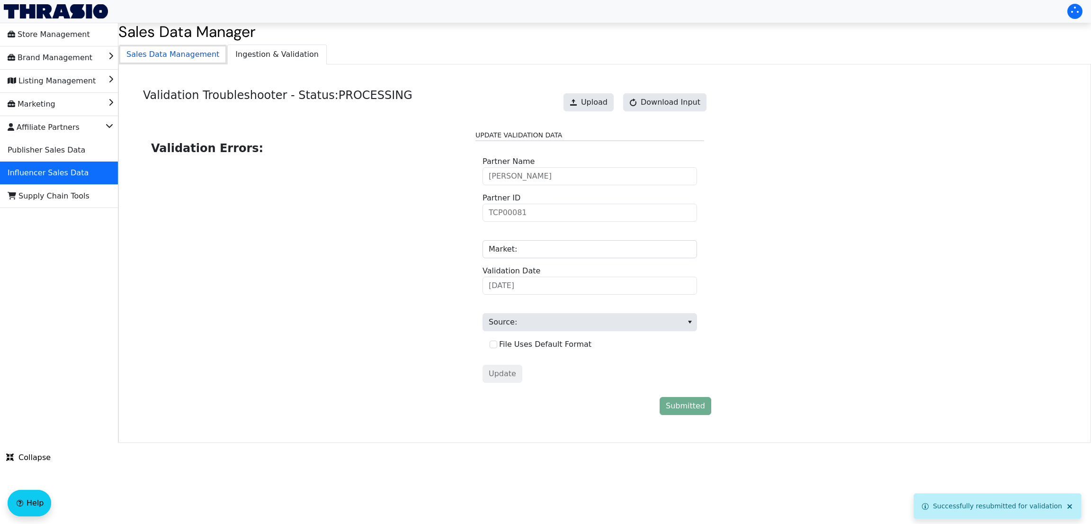
click at [167, 60] on span "Sales Data Management" at bounding box center [173, 54] width 108 height 19
